Goal: Communication & Community: Answer question/provide support

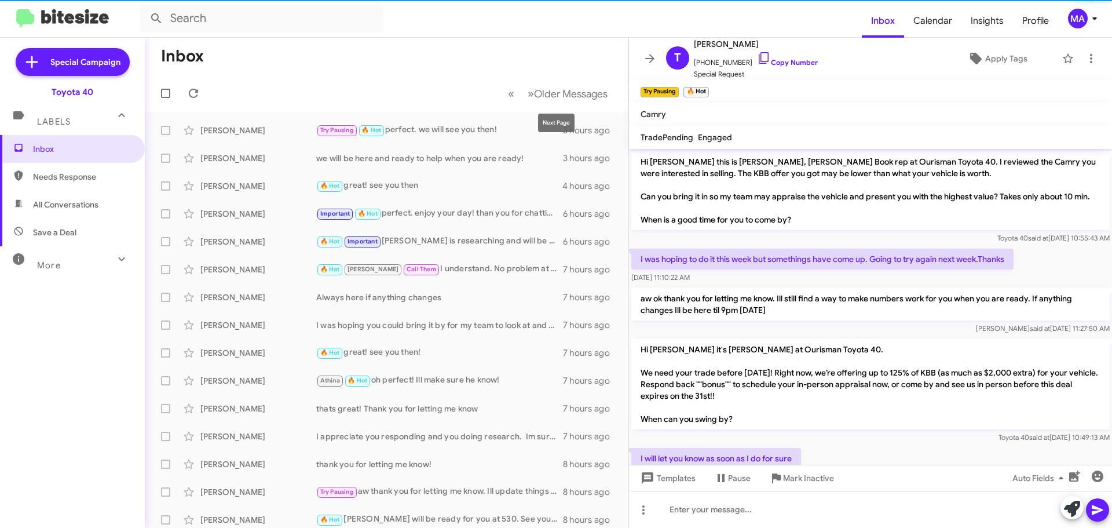
scroll to position [450, 0]
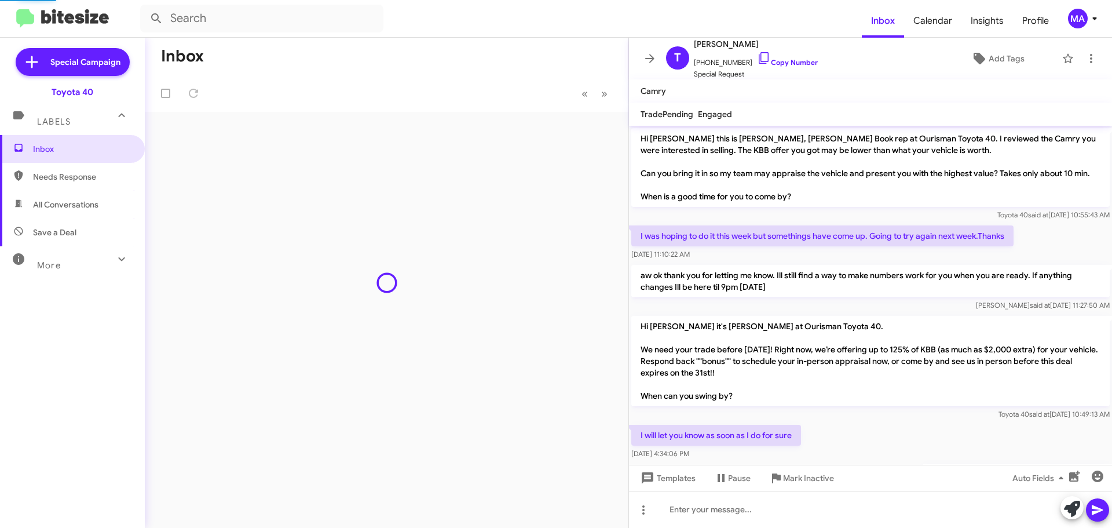
scroll to position [427, 0]
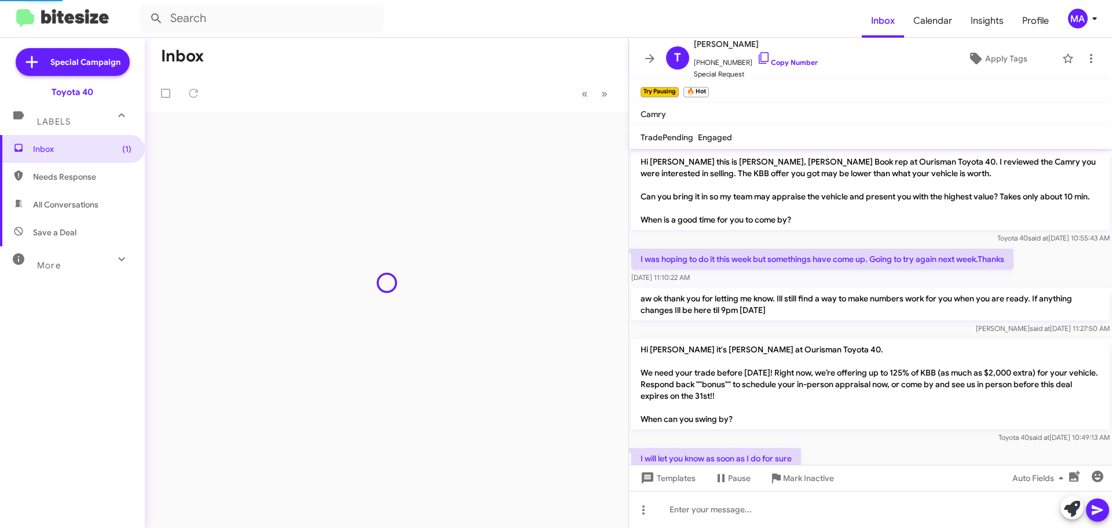
scroll to position [450, 0]
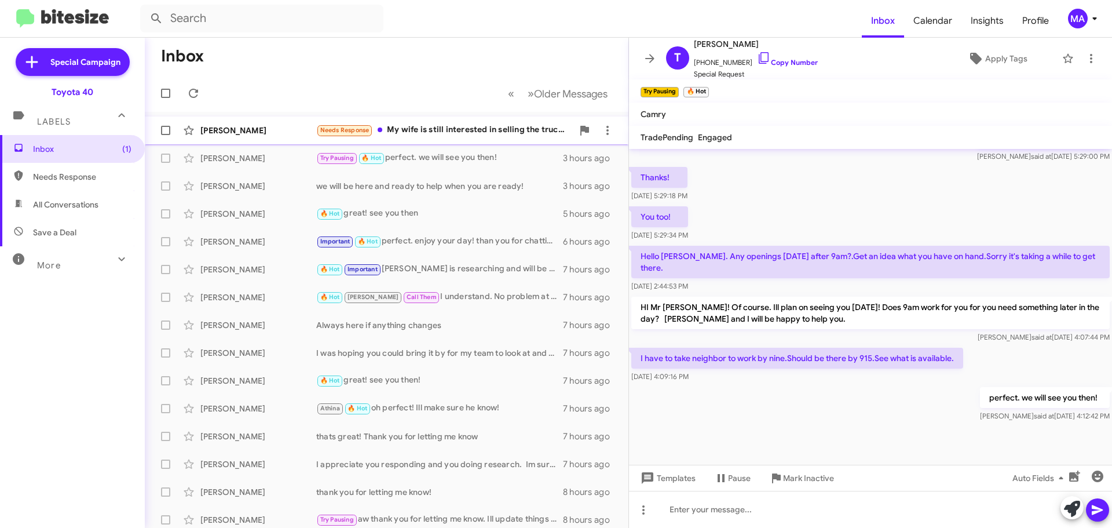
click at [460, 138] on div "[PERSON_NAME] Needs Response My wife is still interested in selling the truck s…" at bounding box center [386, 130] width 465 height 23
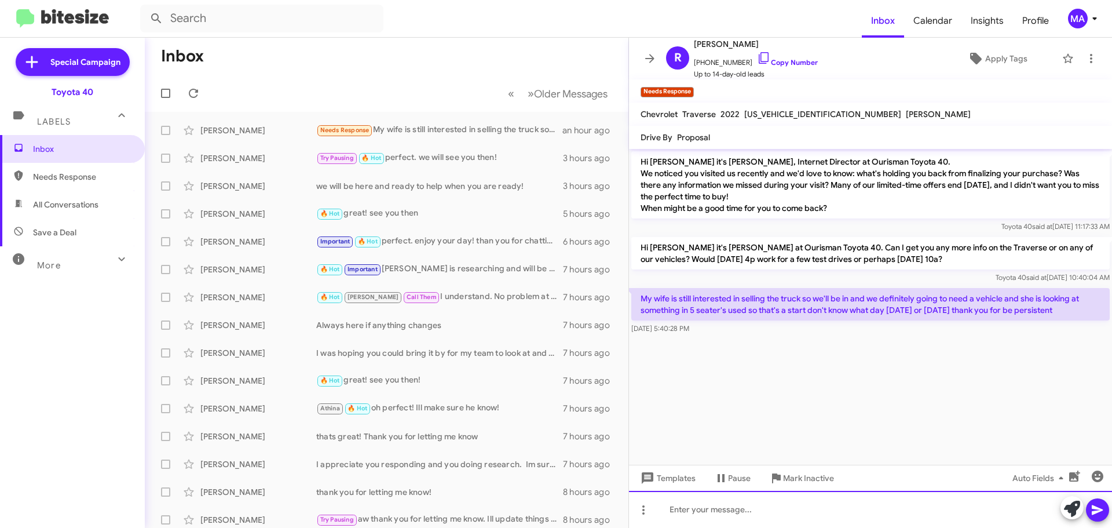
click at [751, 520] on div at bounding box center [870, 509] width 483 height 37
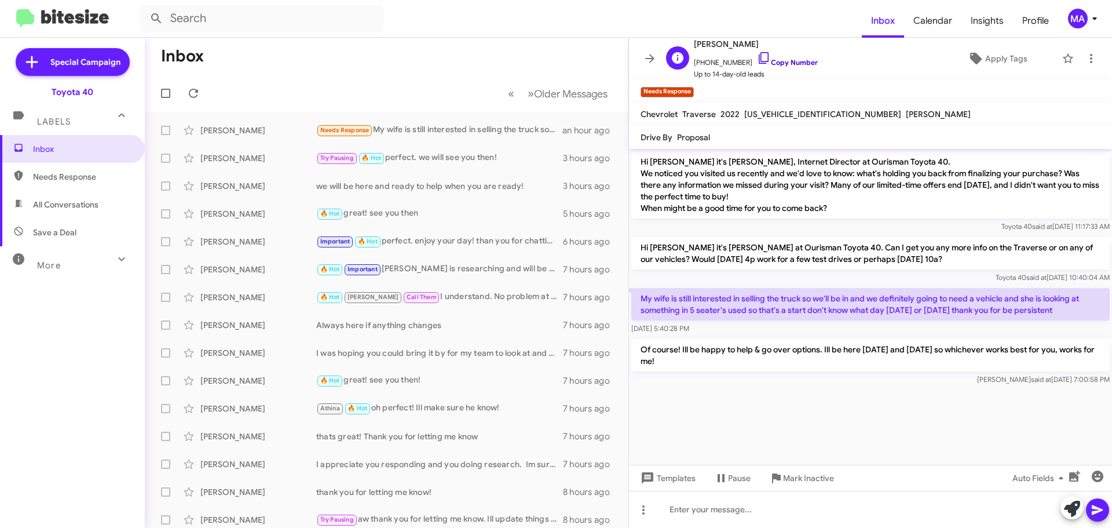
click at [757, 56] on icon at bounding box center [764, 58] width 14 height 14
